Goal: Task Accomplishment & Management: Manage account settings

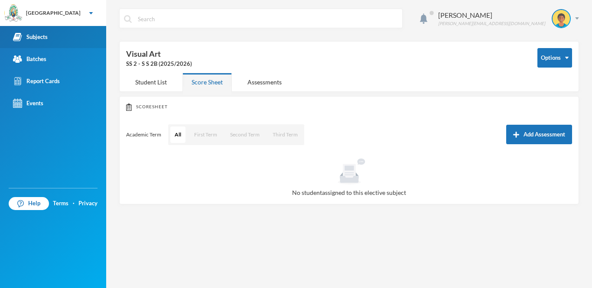
click at [94, 42] on link "Subjects" at bounding box center [53, 37] width 106 height 22
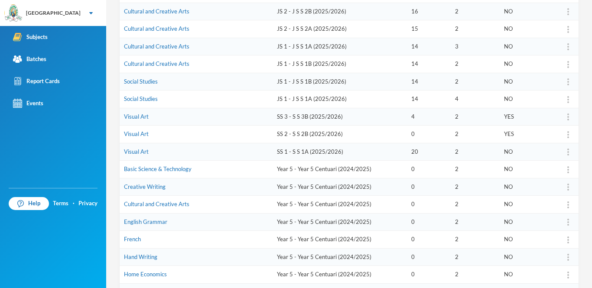
scroll to position [178, 0]
click at [133, 132] on link "Visual Art" at bounding box center [136, 133] width 25 height 7
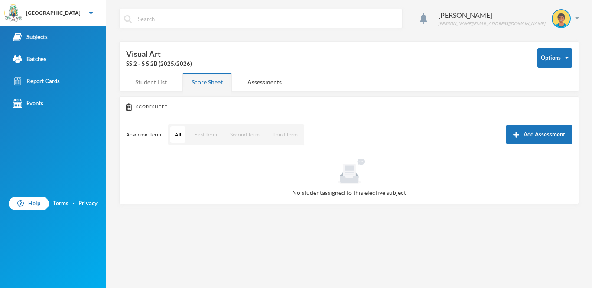
click at [144, 86] on div "Student List" at bounding box center [151, 82] width 50 height 19
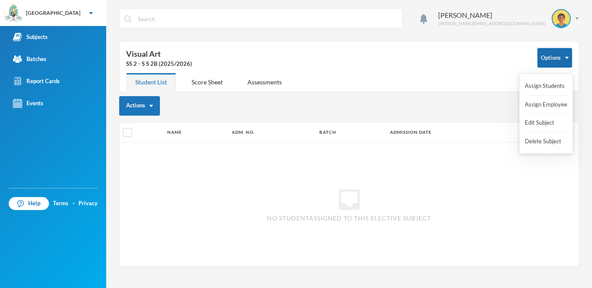
click at [539, 66] on button "Options" at bounding box center [554, 57] width 35 height 19
click at [539, 91] on button "Assign Students" at bounding box center [545, 86] width 42 height 16
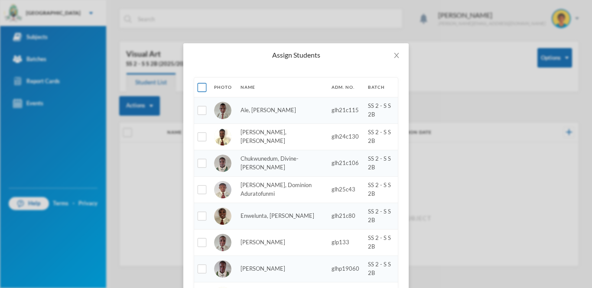
click at [200, 86] on input "checkbox" at bounding box center [202, 87] width 9 height 9
checkbox input "true"
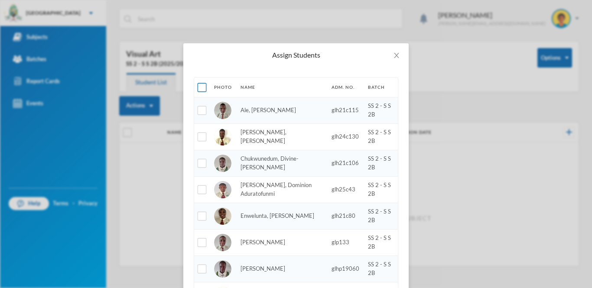
checkbox input "true"
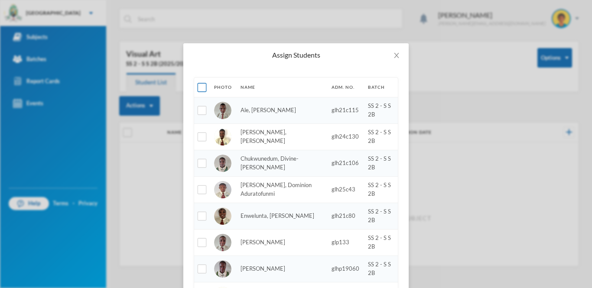
checkbox input "true"
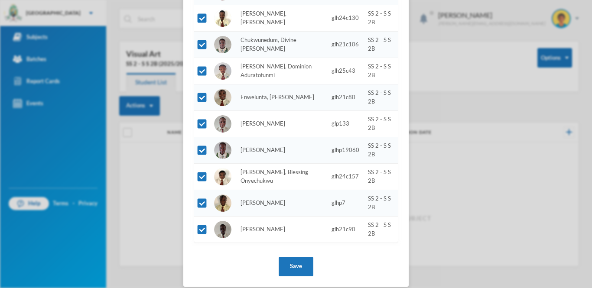
scroll to position [137, 0]
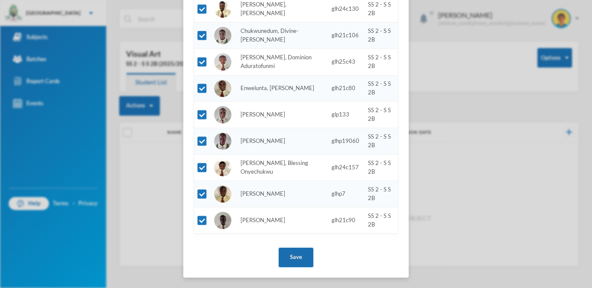
click at [289, 265] on button "Save" at bounding box center [295, 257] width 35 height 19
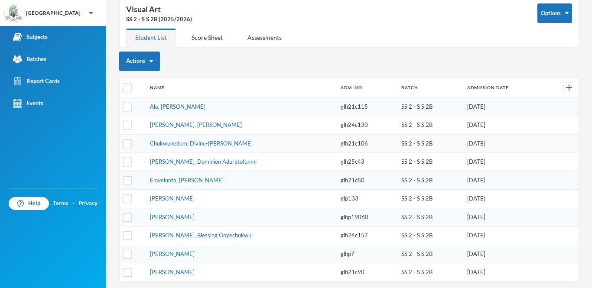
scroll to position [0, 0]
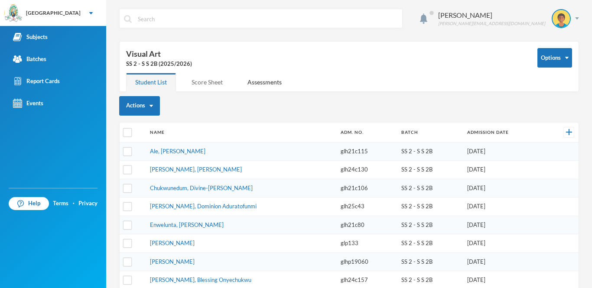
click at [218, 81] on div "Score Sheet" at bounding box center [206, 82] width 49 height 19
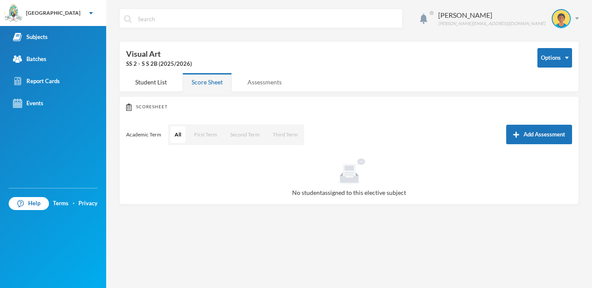
click at [250, 77] on div "Assessments" at bounding box center [264, 82] width 52 height 19
